Goal: Information Seeking & Learning: Learn about a topic

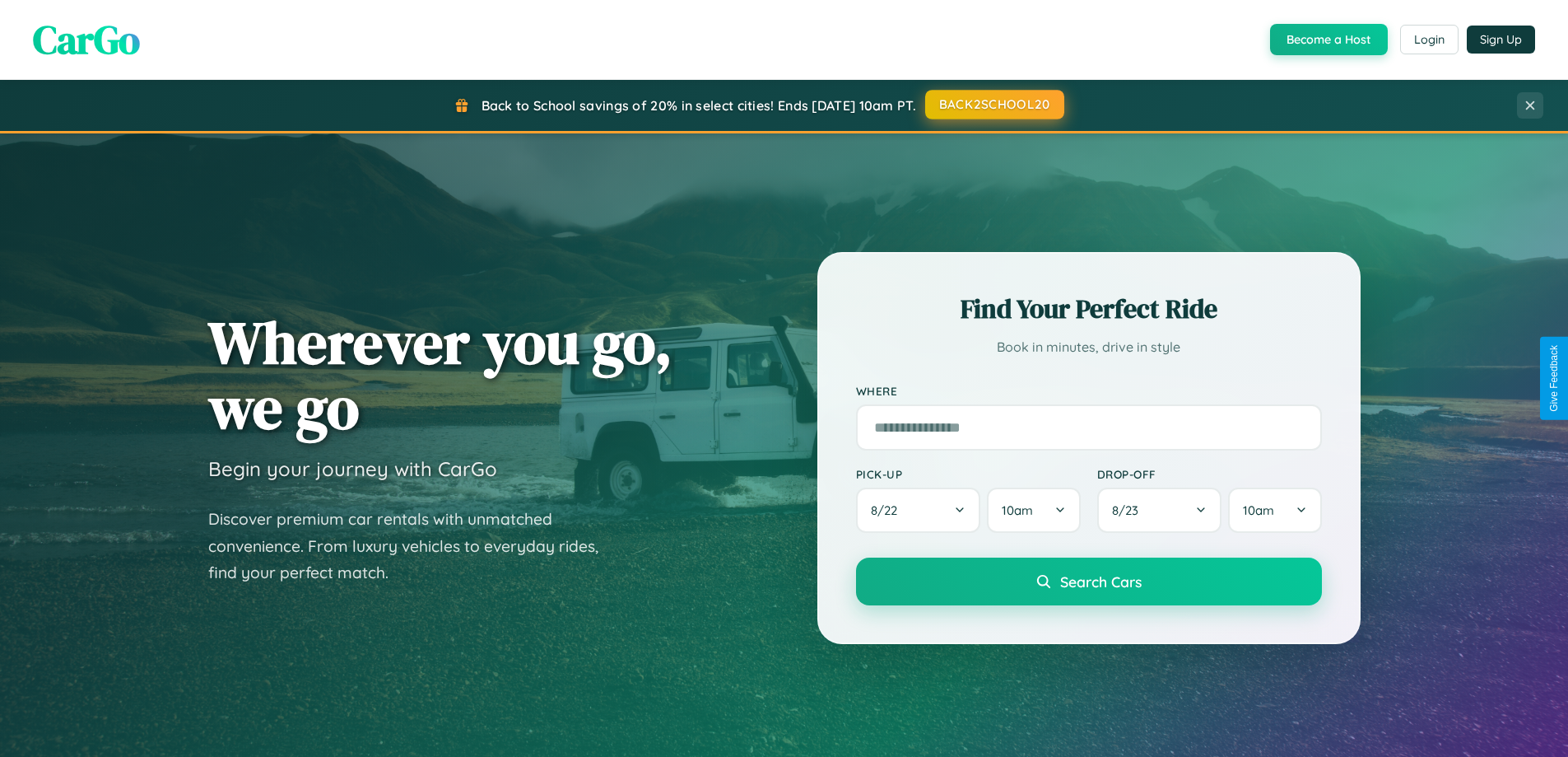
click at [994, 105] on button "BACK2SCHOOL20" at bounding box center [995, 105] width 139 height 30
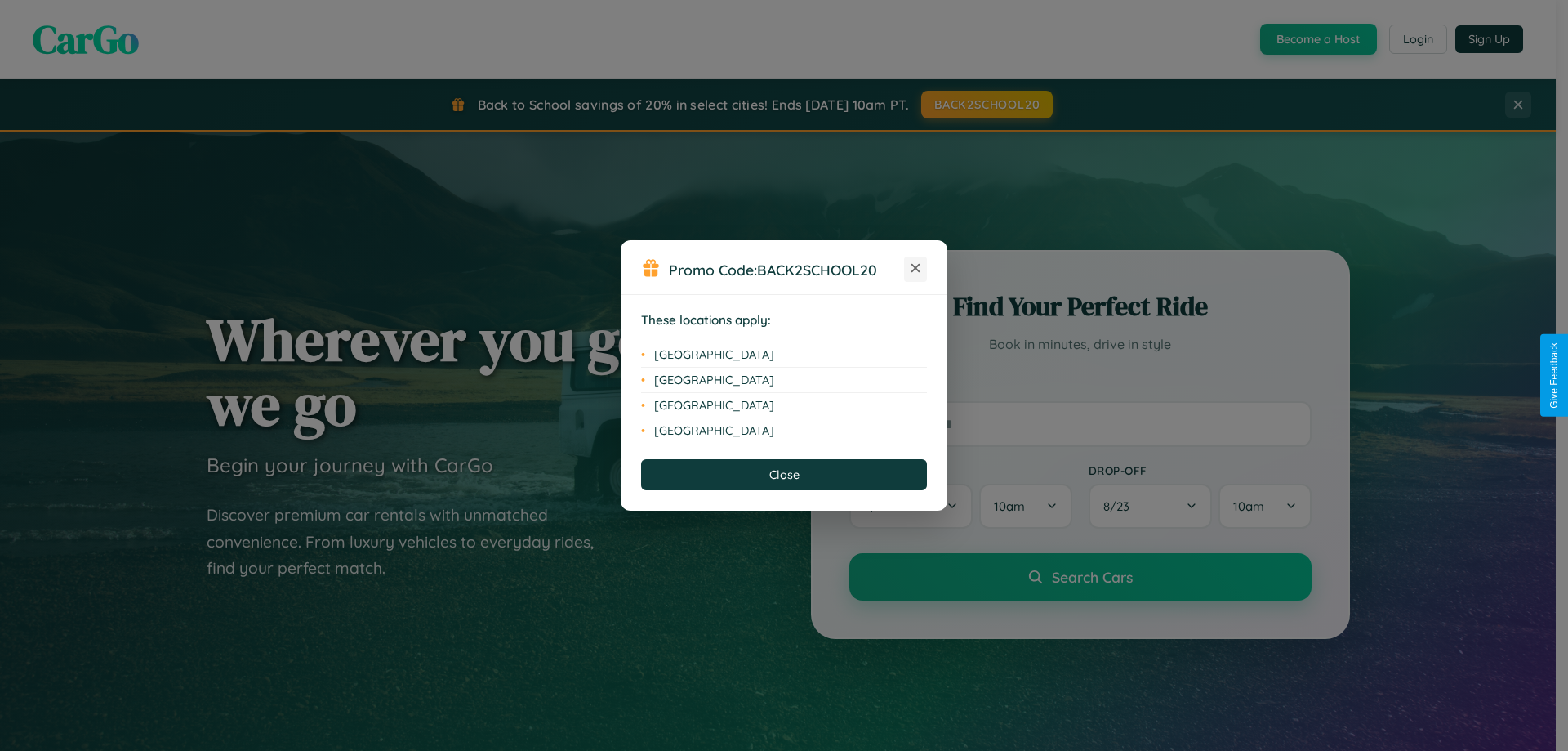
click at [915, 268] on icon at bounding box center [915, 268] width 9 height 9
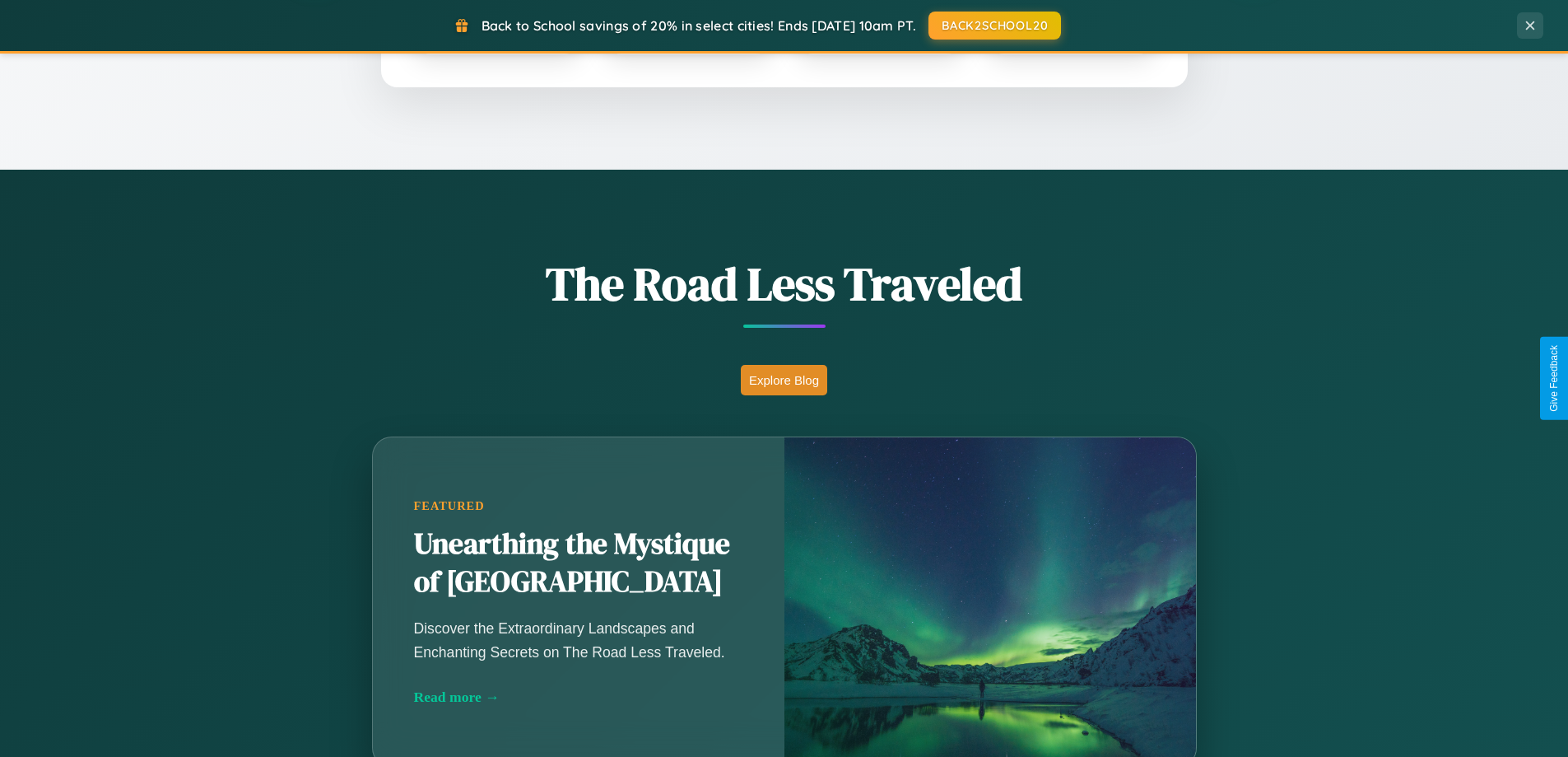
scroll to position [1133, 0]
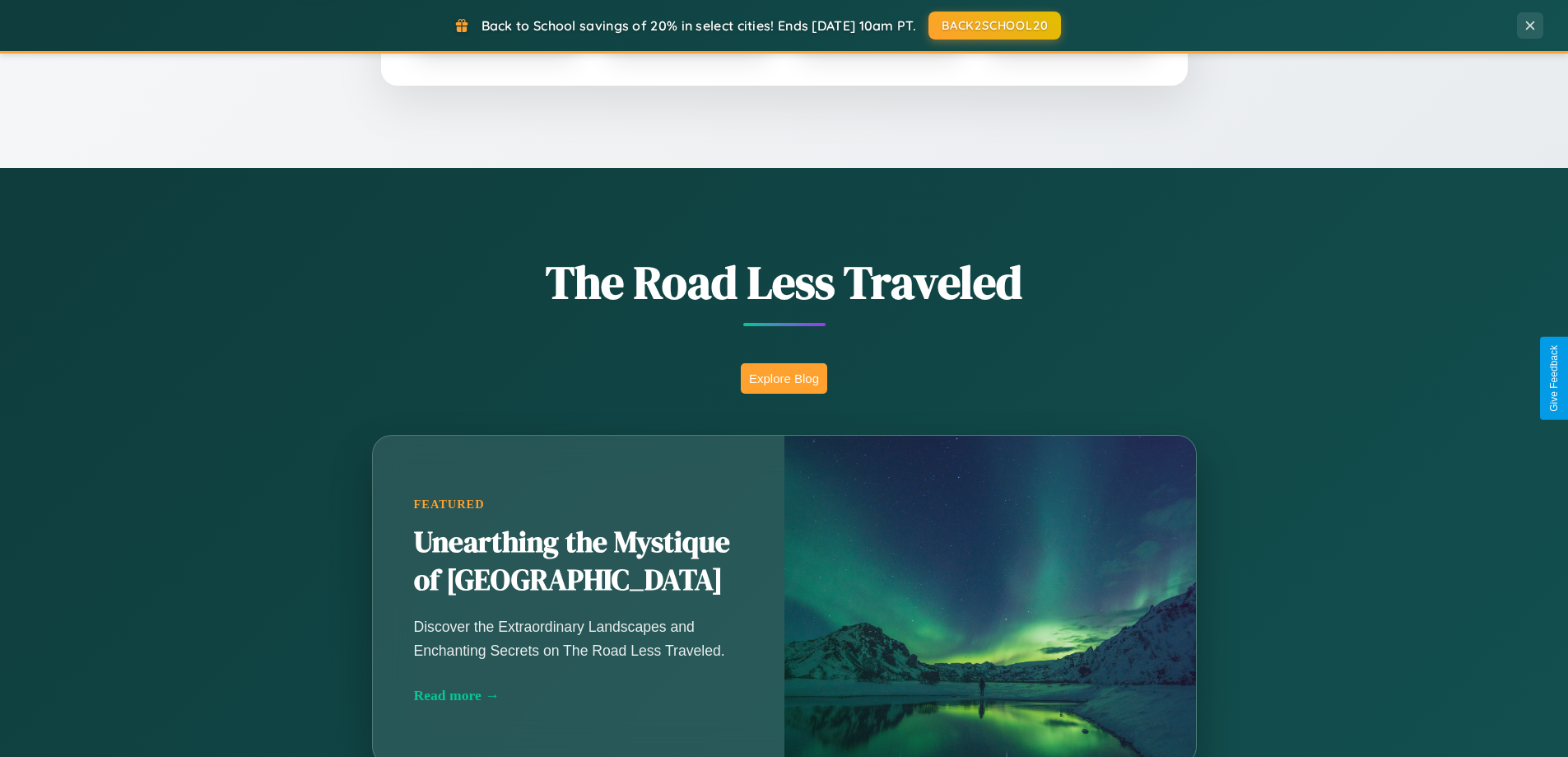
click at [784, 378] on button "Explore Blog" at bounding box center [784, 378] width 86 height 31
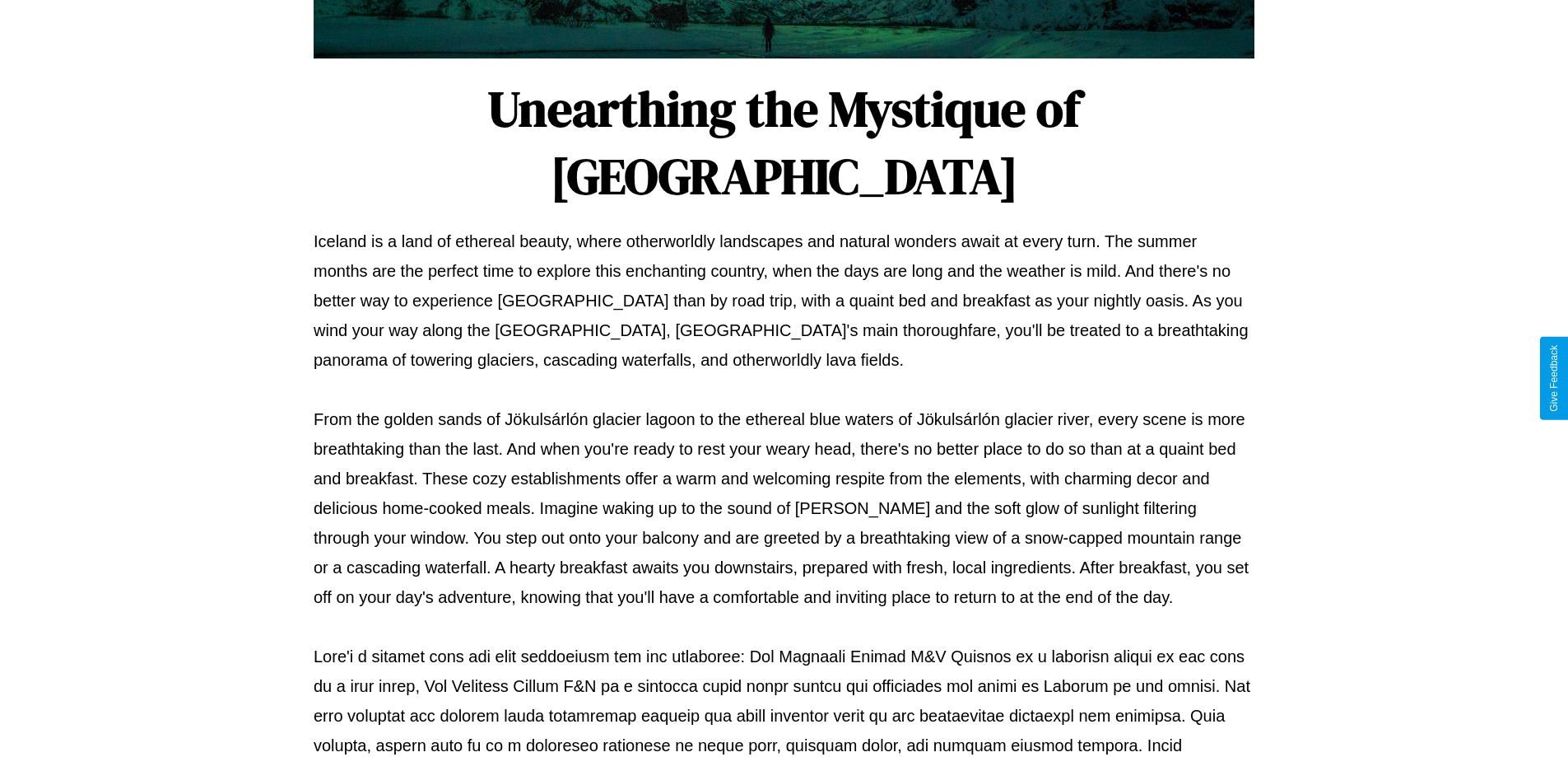
scroll to position [533, 0]
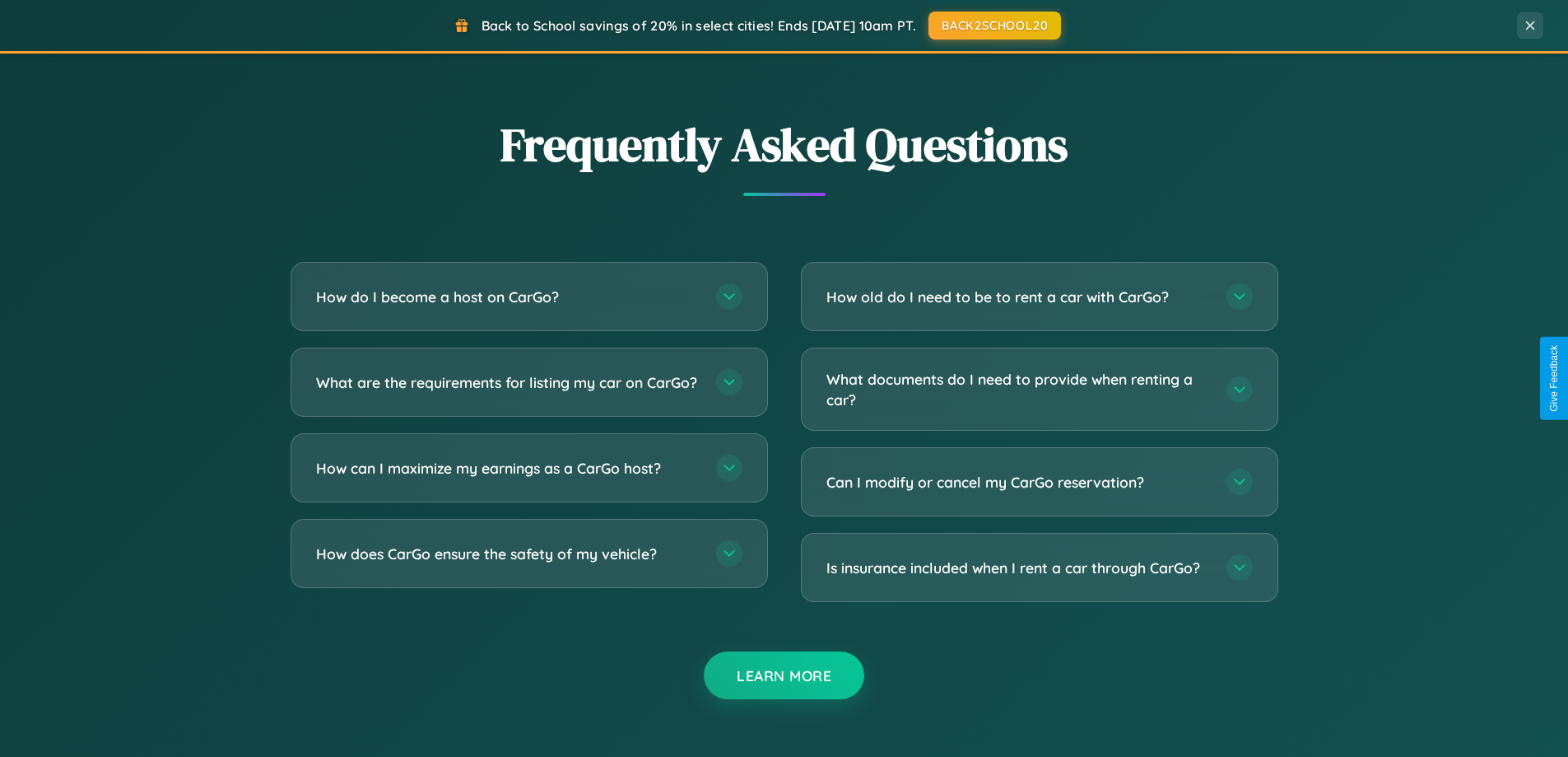
scroll to position [3169, 0]
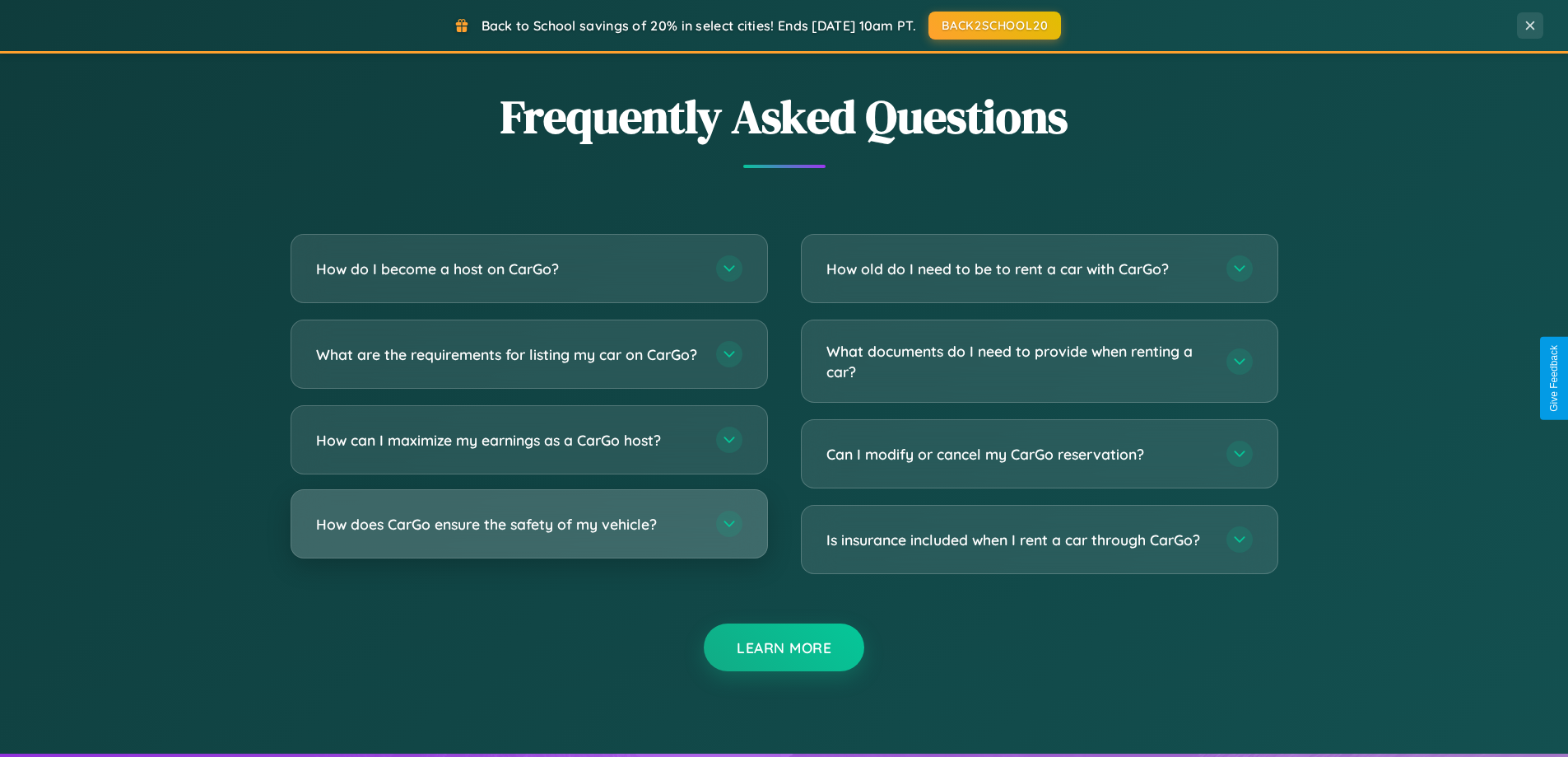
click at [528, 535] on h3 "How does CarGo ensure the safety of my vehicle?" at bounding box center [508, 524] width 383 height 21
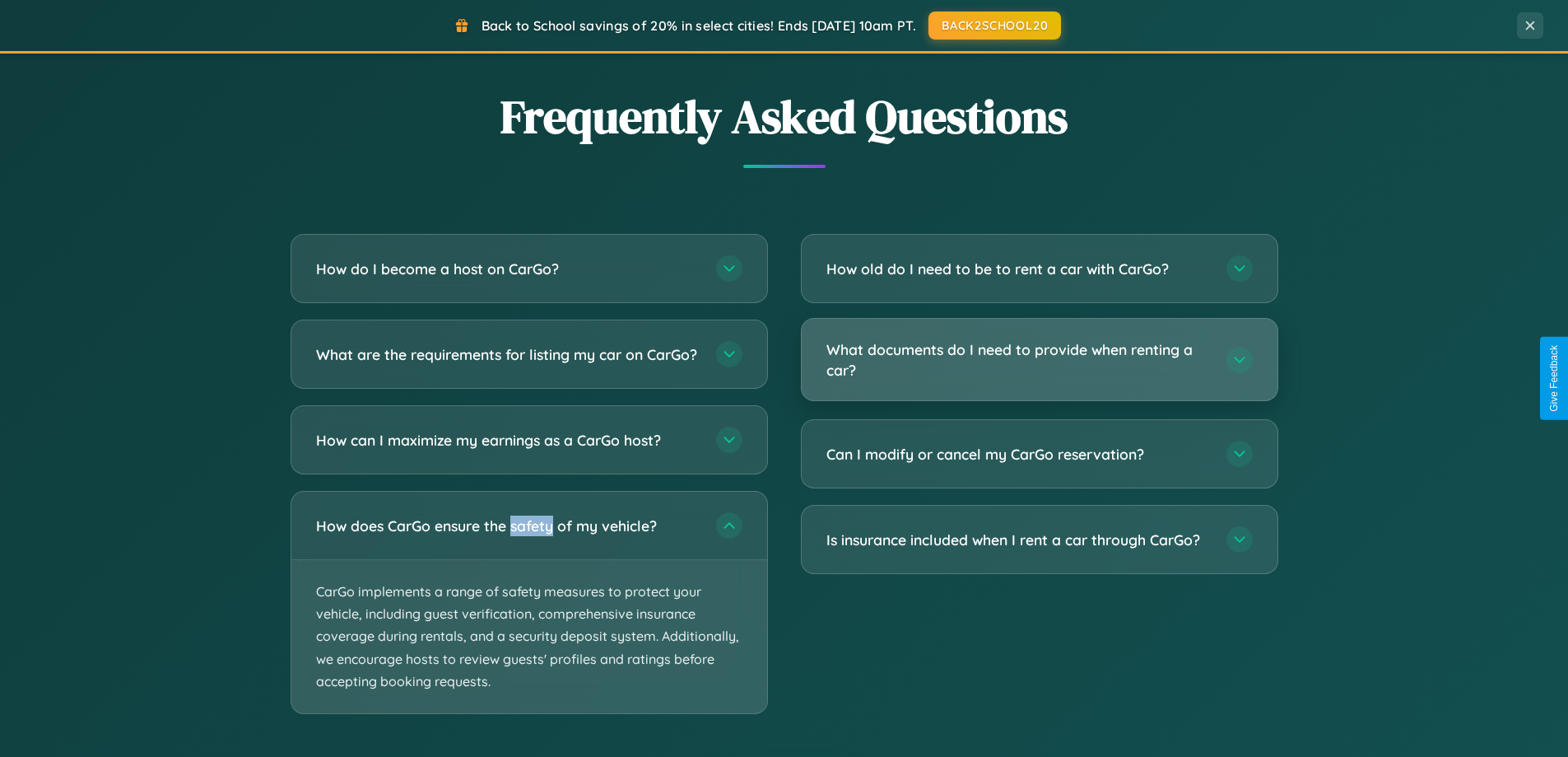
click at [1039, 361] on h3 "What documents do I need to provide when renting a car?" at bounding box center [1018, 359] width 383 height 41
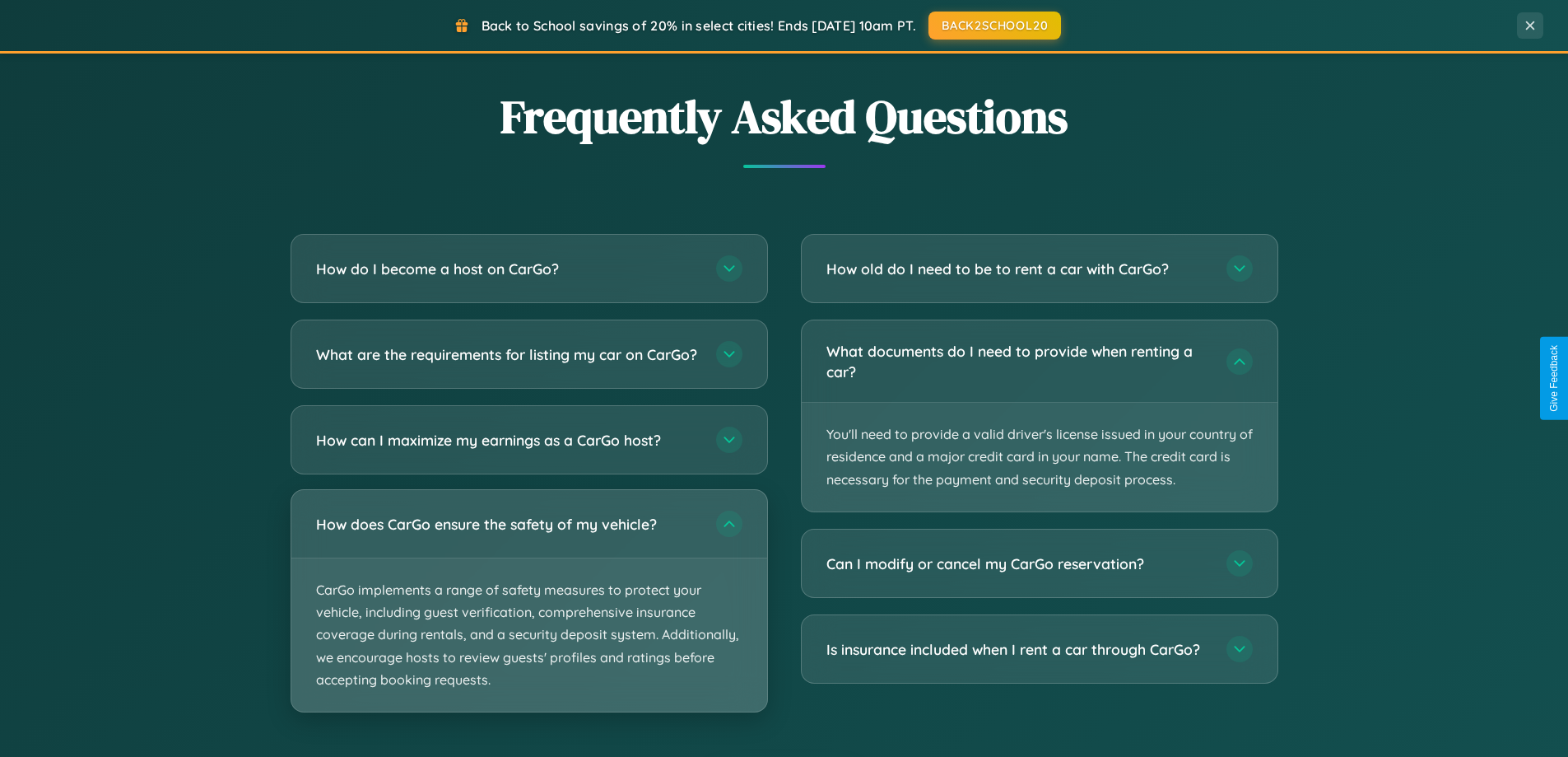
click at [528, 615] on p "CarGo implements a range of safety measures to protect your vehicle, including …" at bounding box center [529, 635] width 476 height 154
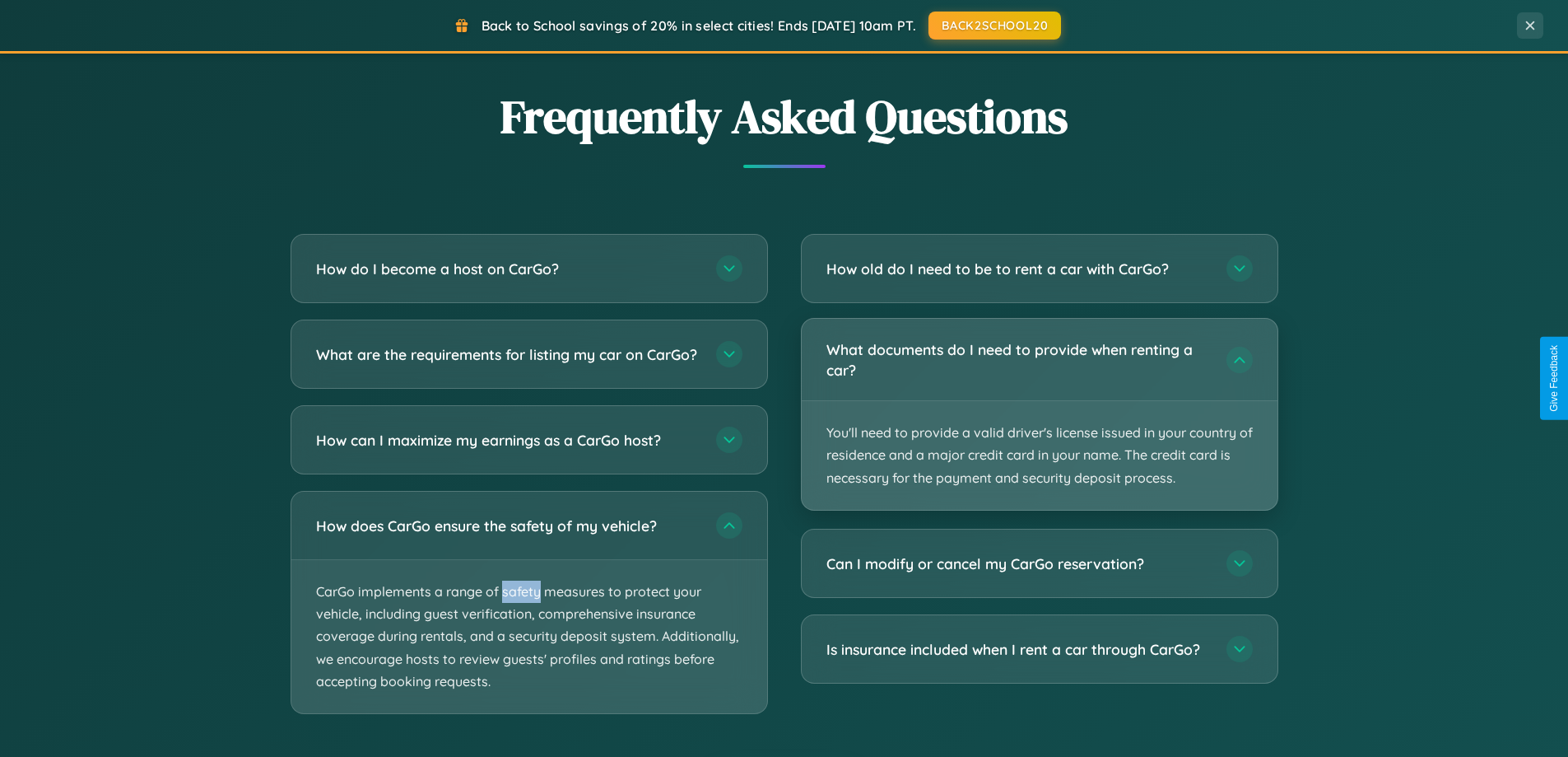
click at [1039, 414] on p "You'll need to provide a valid driver's license issued in your country of resid…" at bounding box center [1040, 455] width 476 height 109
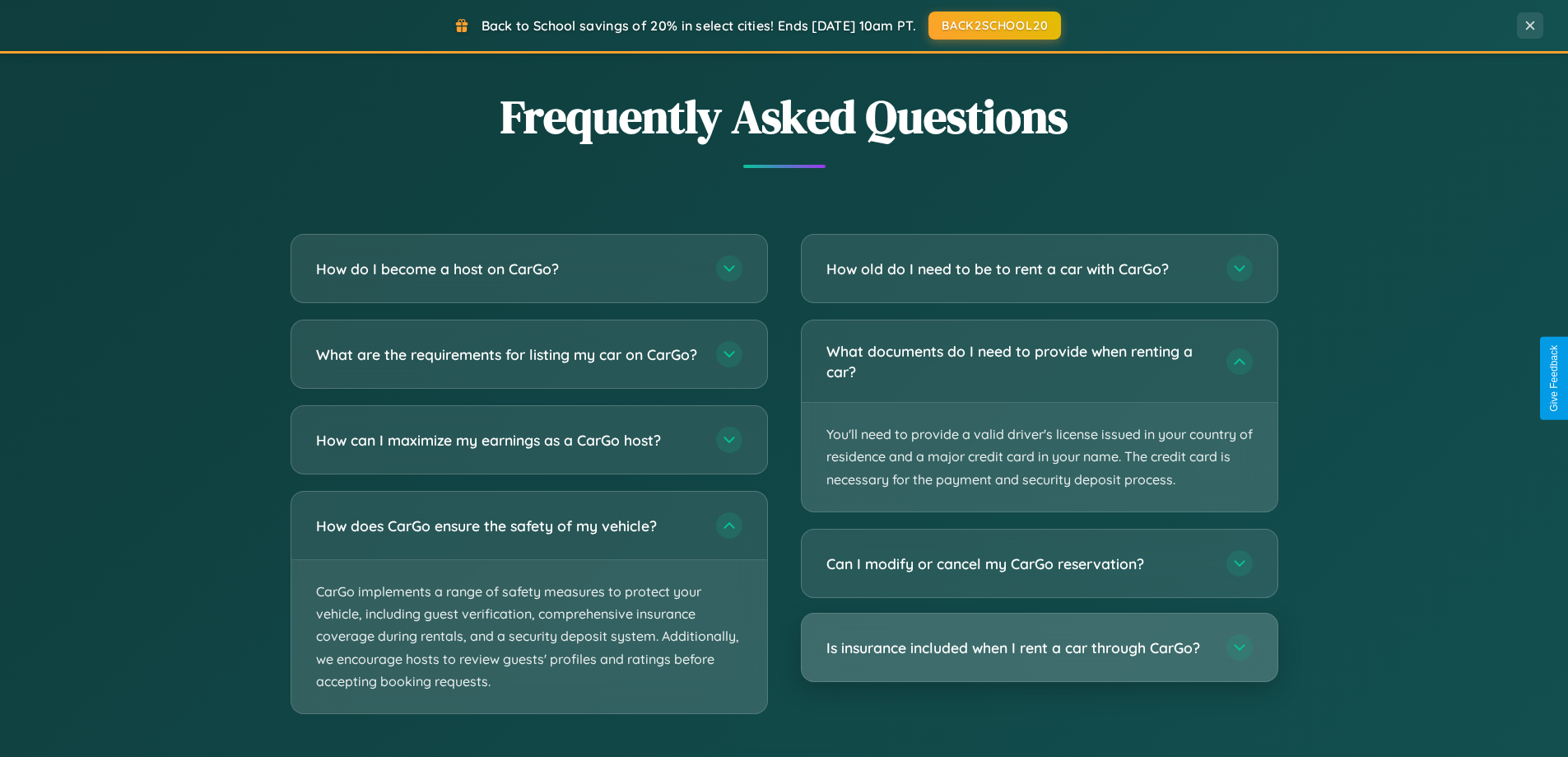
click at [1039, 647] on h3 "Is insurance included when I rent a car through CarGo?" at bounding box center [1018, 647] width 383 height 21
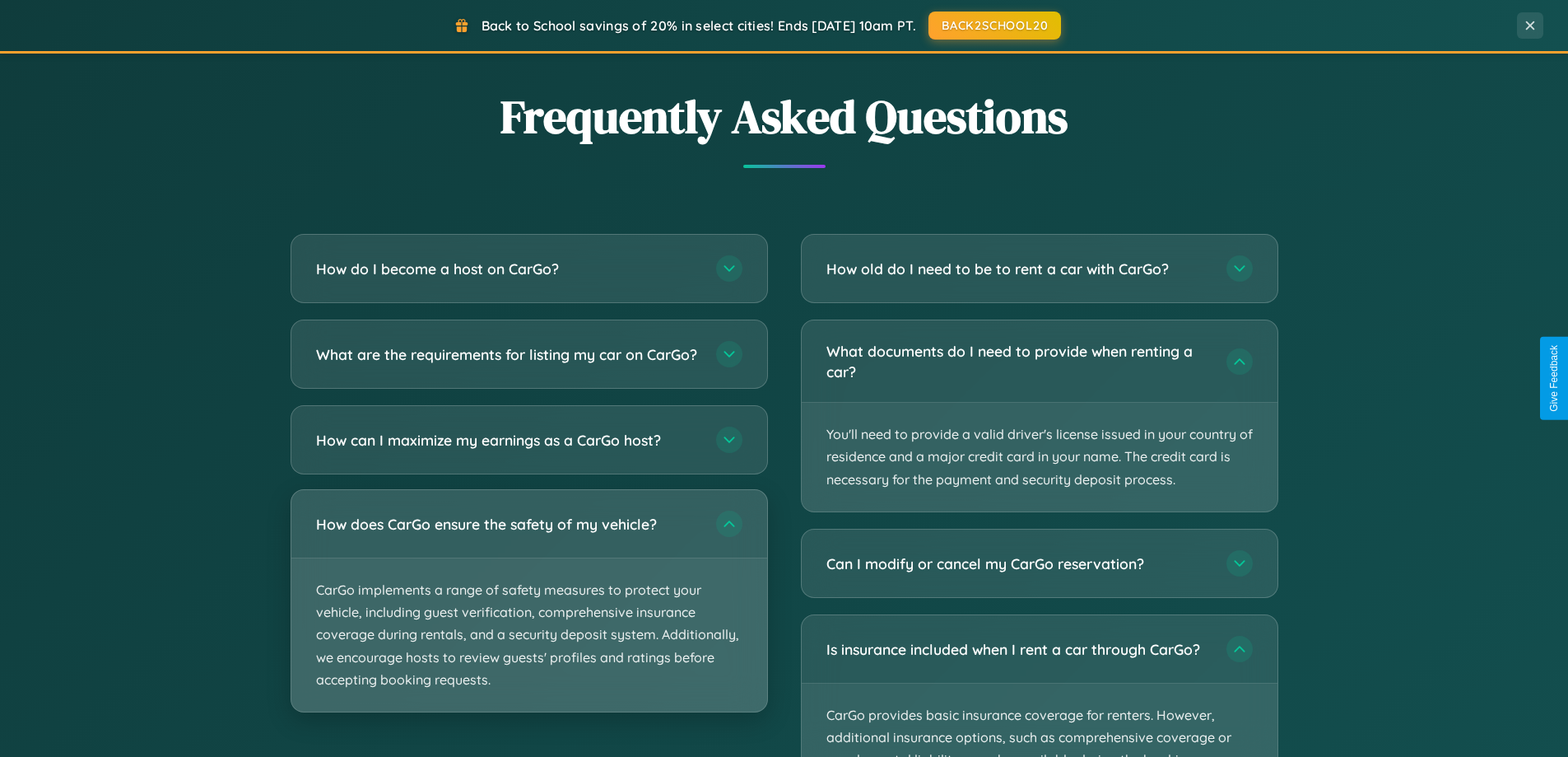
click at [528, 615] on p "CarGo implements a range of safety measures to protect your vehicle, including …" at bounding box center [529, 635] width 476 height 154
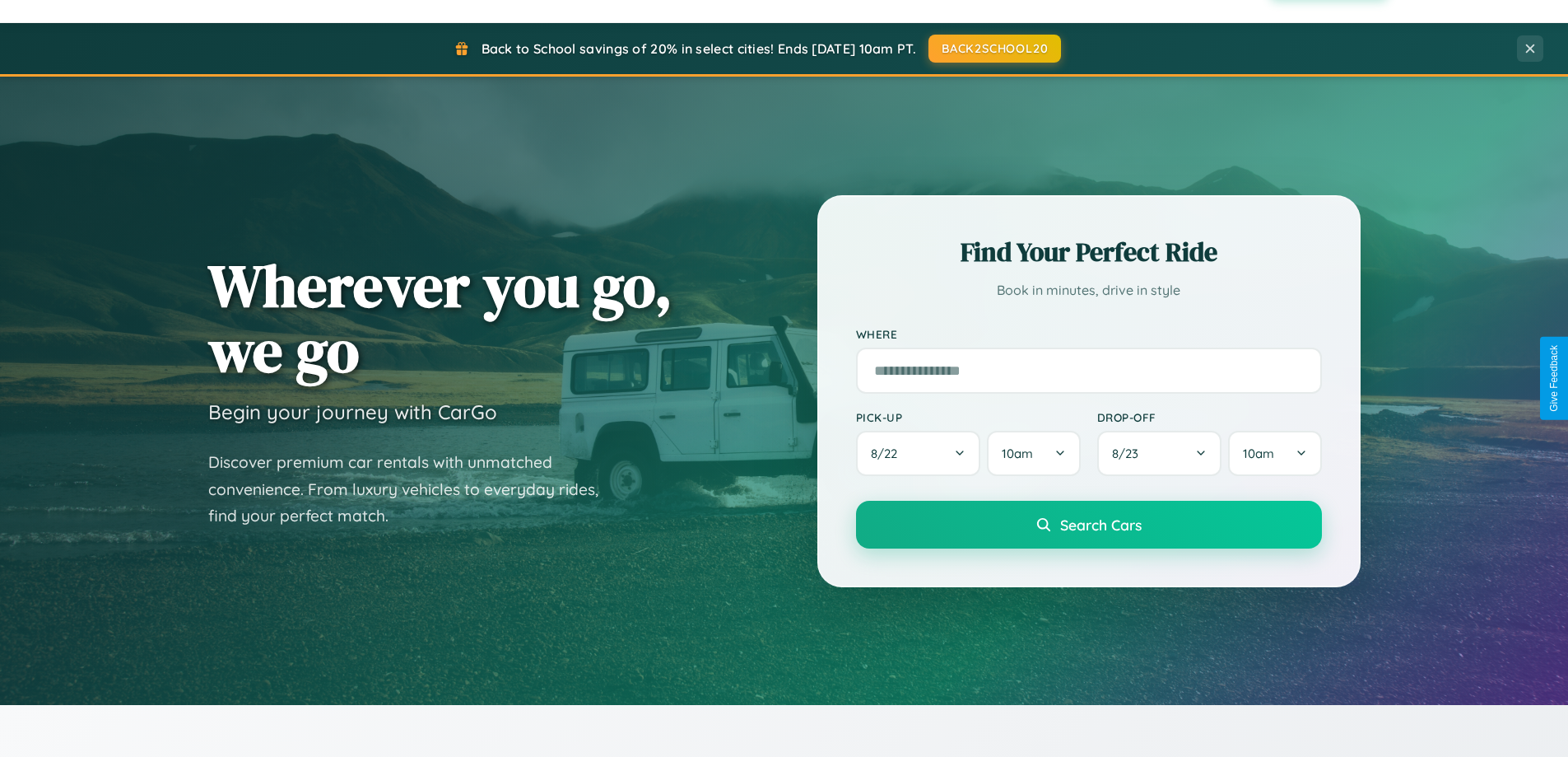
scroll to position [0, 0]
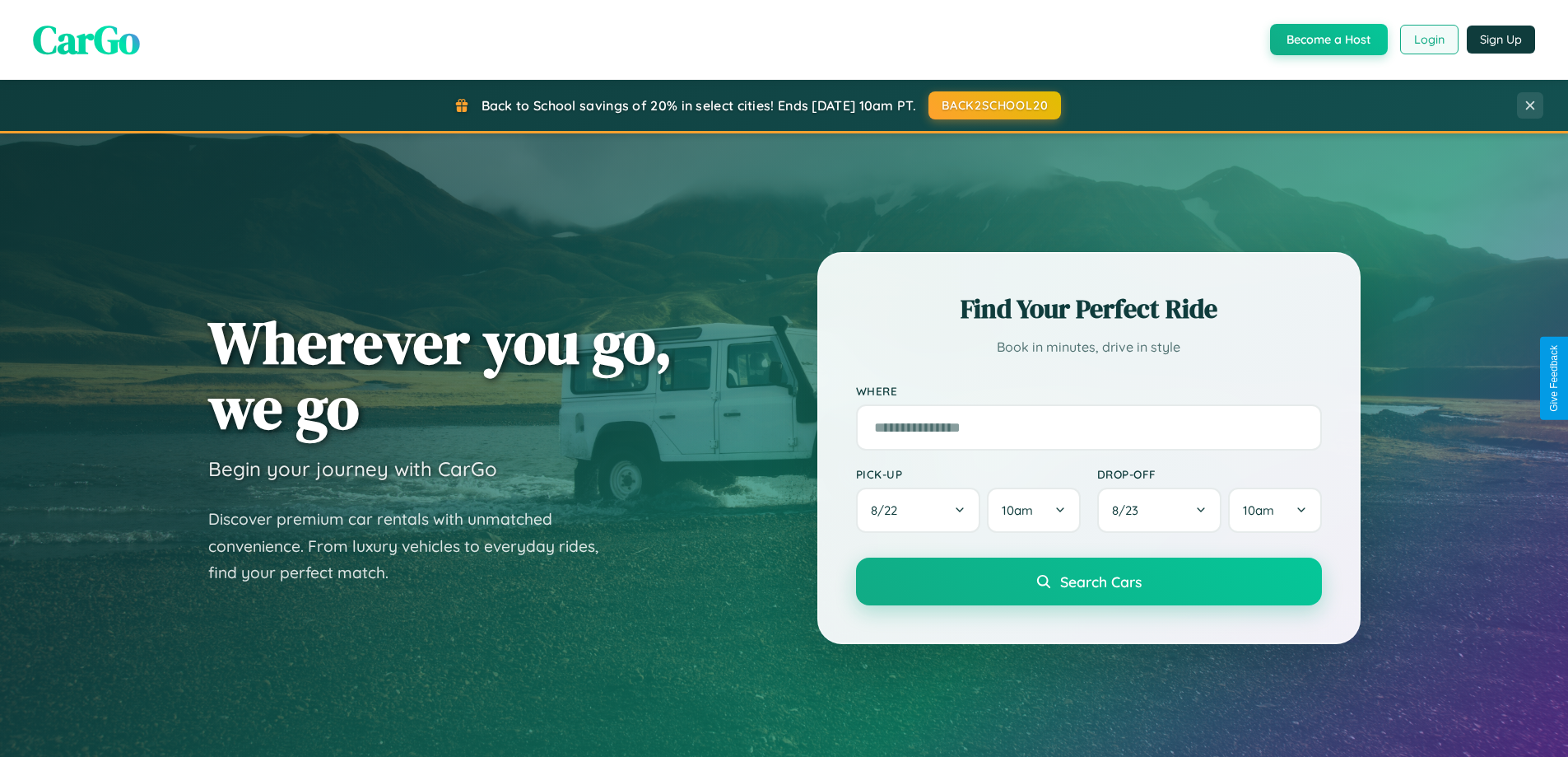
click at [1429, 40] on button "Login" at bounding box center [1429, 40] width 58 height 30
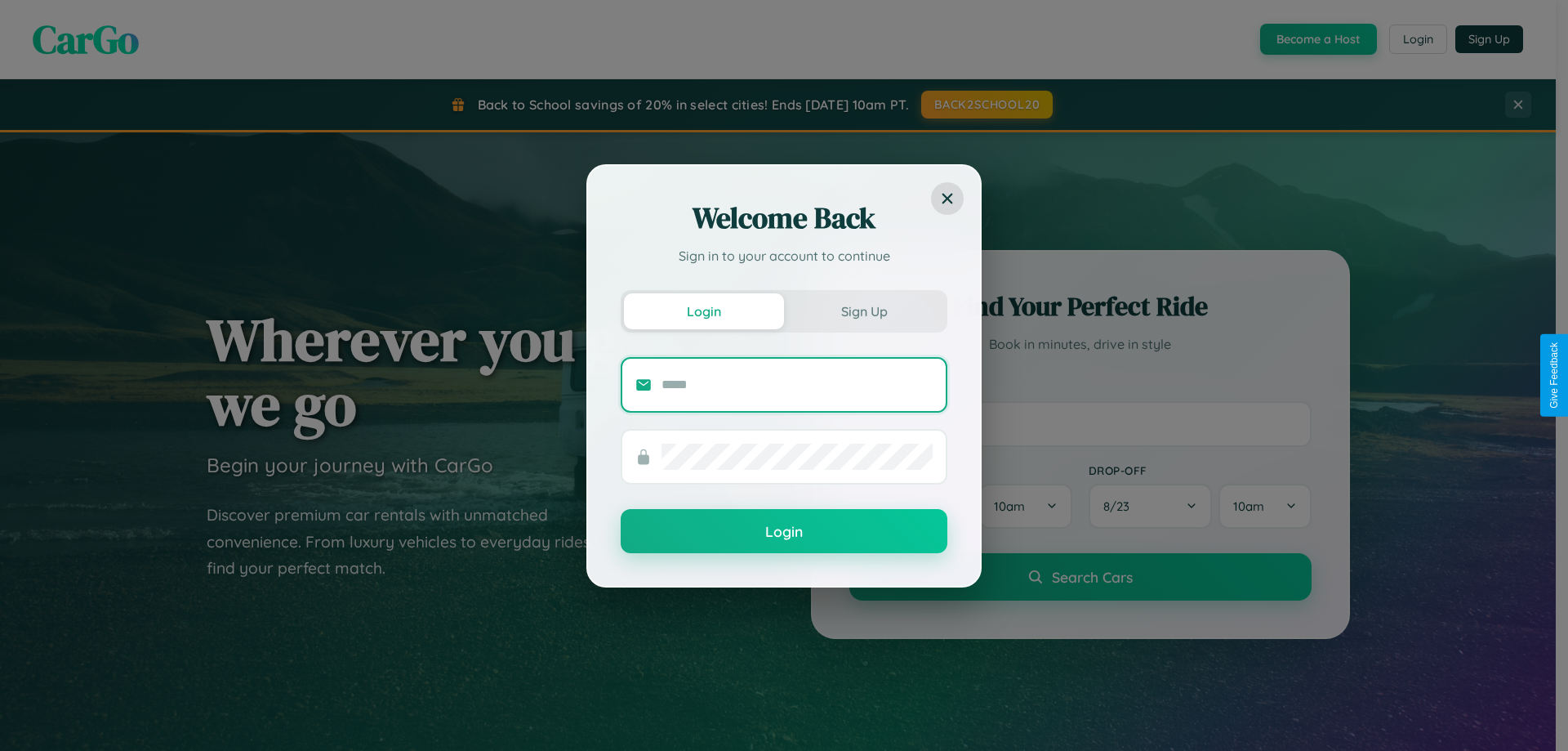
click at [797, 384] on input "text" at bounding box center [797, 385] width 271 height 26
type input "**********"
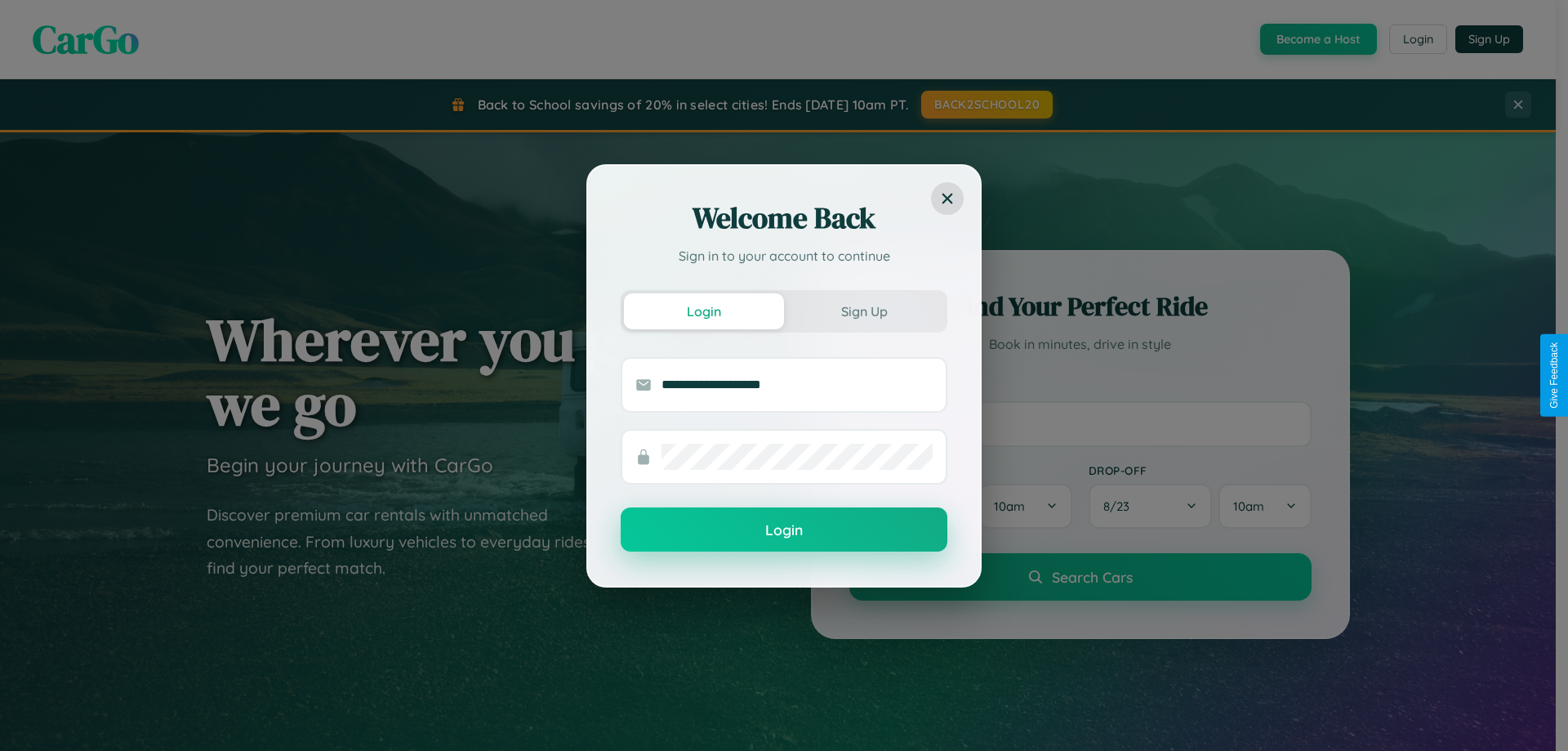
click at [784, 530] on button "Login" at bounding box center [784, 529] width 327 height 44
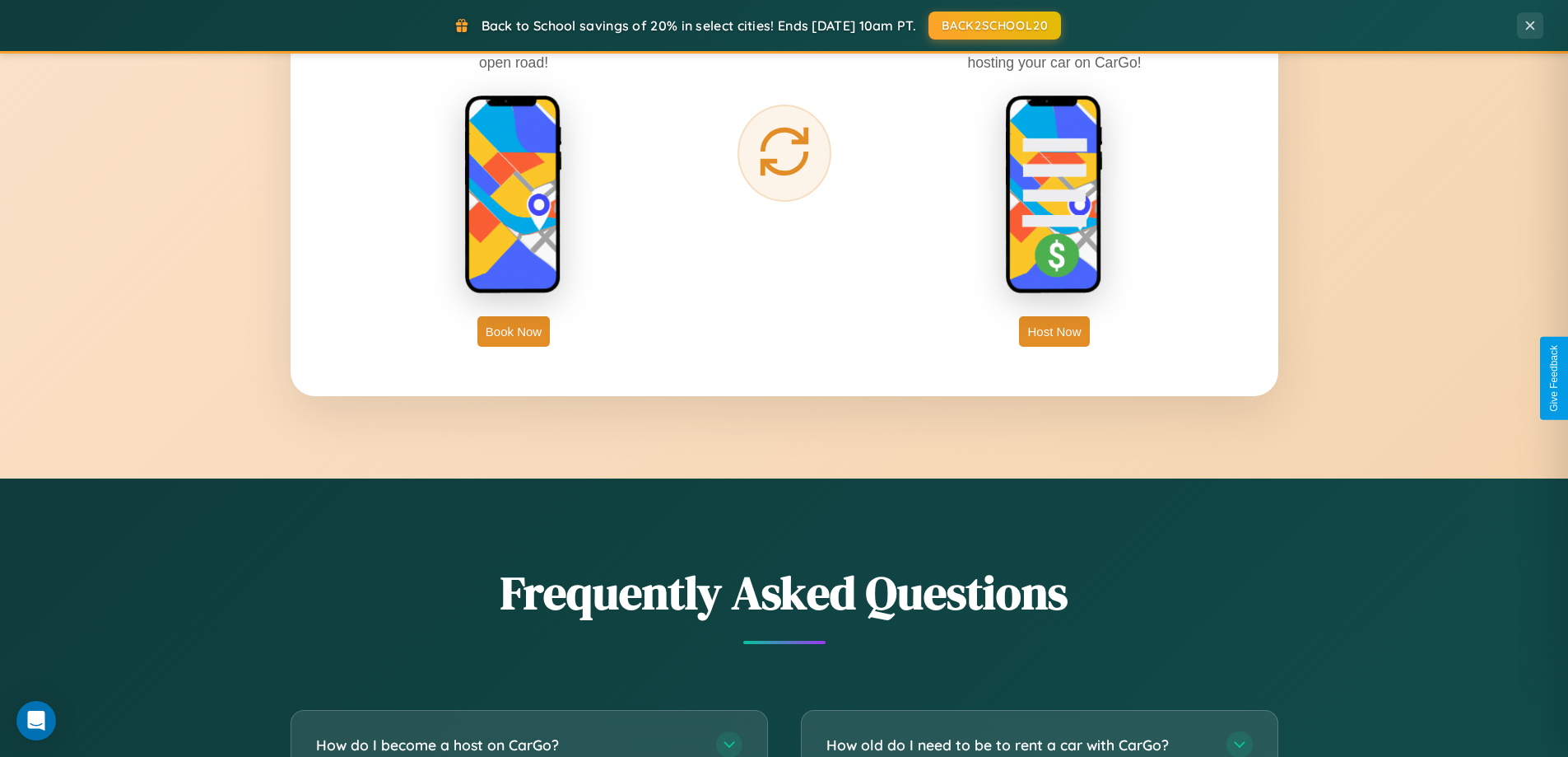
scroll to position [2646, 0]
